Goal: Transaction & Acquisition: Subscribe to service/newsletter

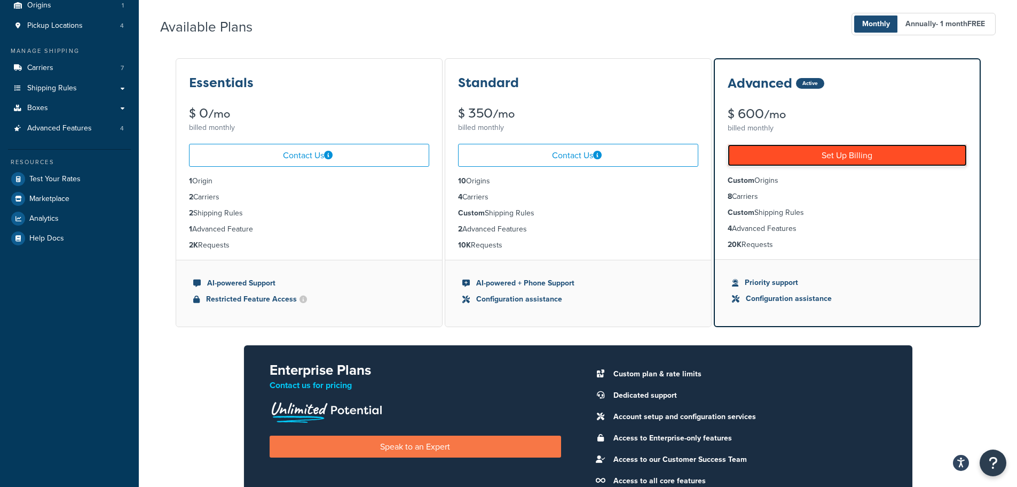
click at [818, 159] on link "Set Up Billing" at bounding box center [847, 155] width 239 height 22
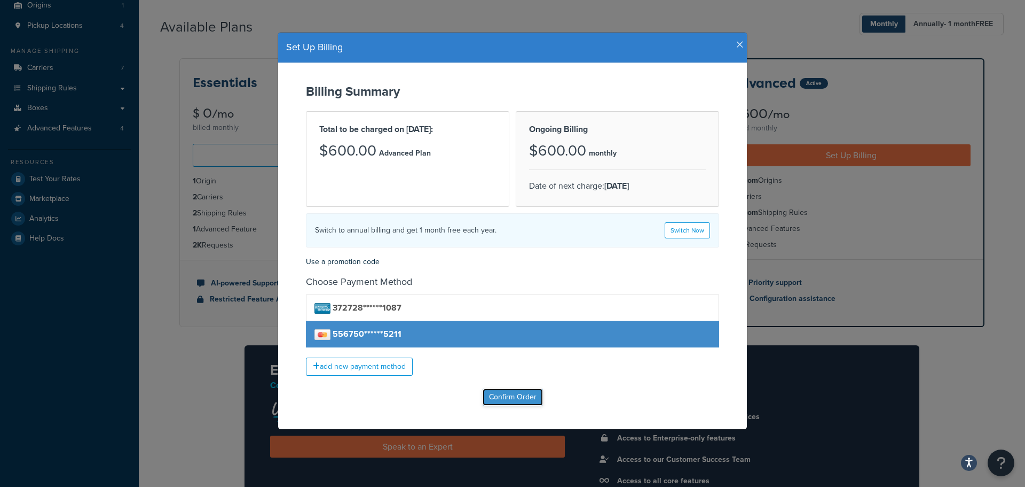
click at [509, 400] on input "Confirm Order" at bounding box center [513, 396] width 60 height 17
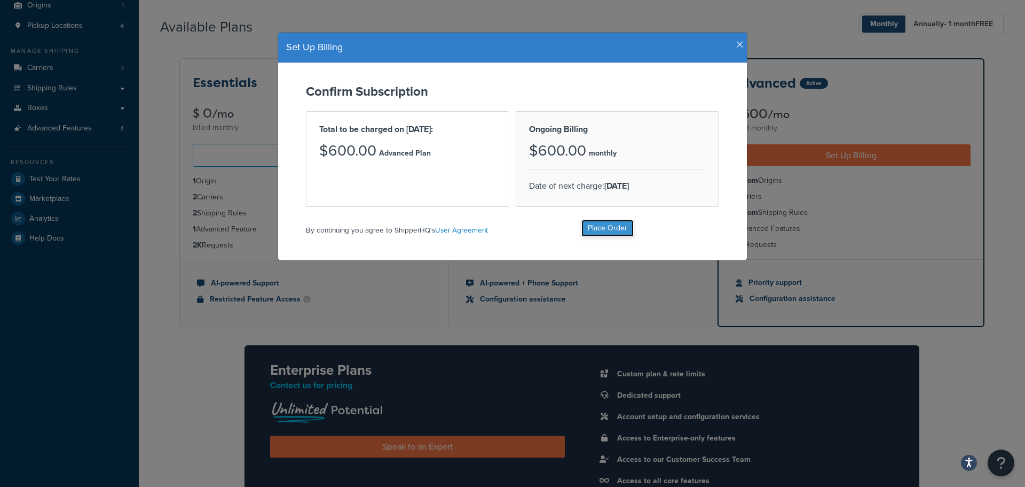
click at [614, 228] on input "Place Order" at bounding box center [608, 227] width 52 height 17
type input "Place Order"
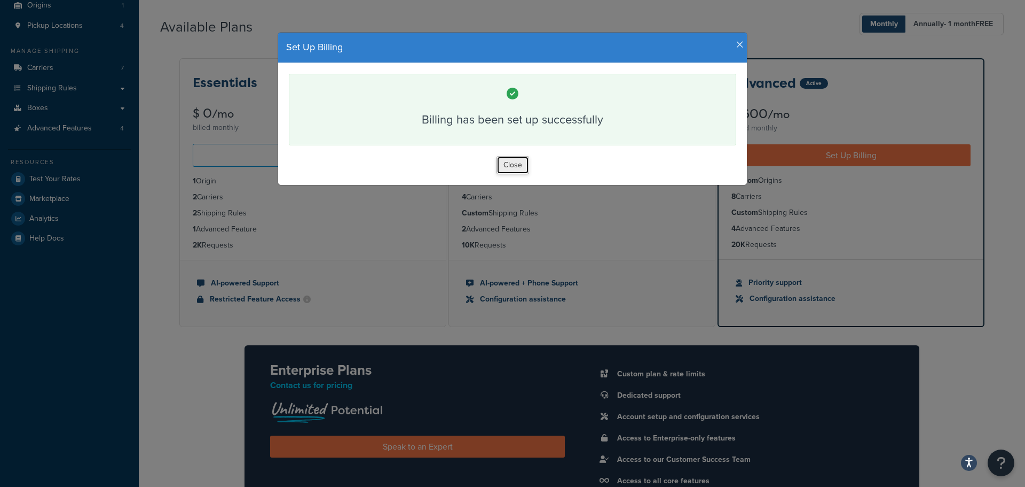
click at [507, 166] on button "Close" at bounding box center [513, 165] width 33 height 18
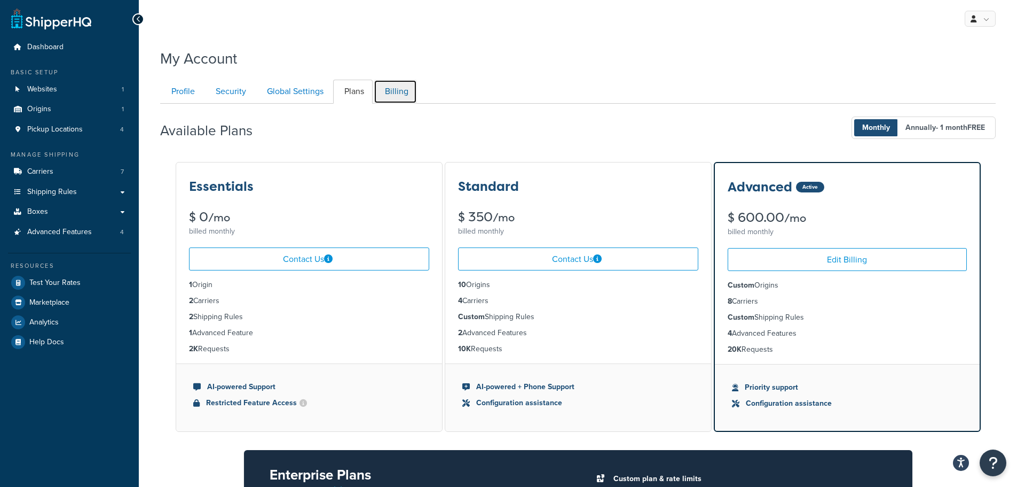
drag, startPoint x: 381, startPoint y: 82, endPoint x: 430, endPoint y: 85, distance: 48.7
click at [382, 82] on link "Billing" at bounding box center [395, 92] width 43 height 24
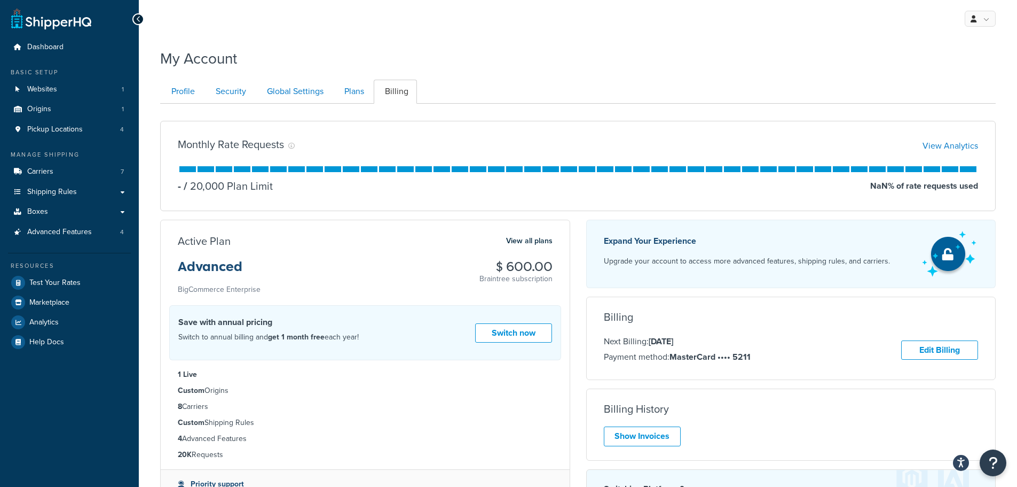
scroll to position [104, 0]
